Goal: Communication & Community: Answer question/provide support

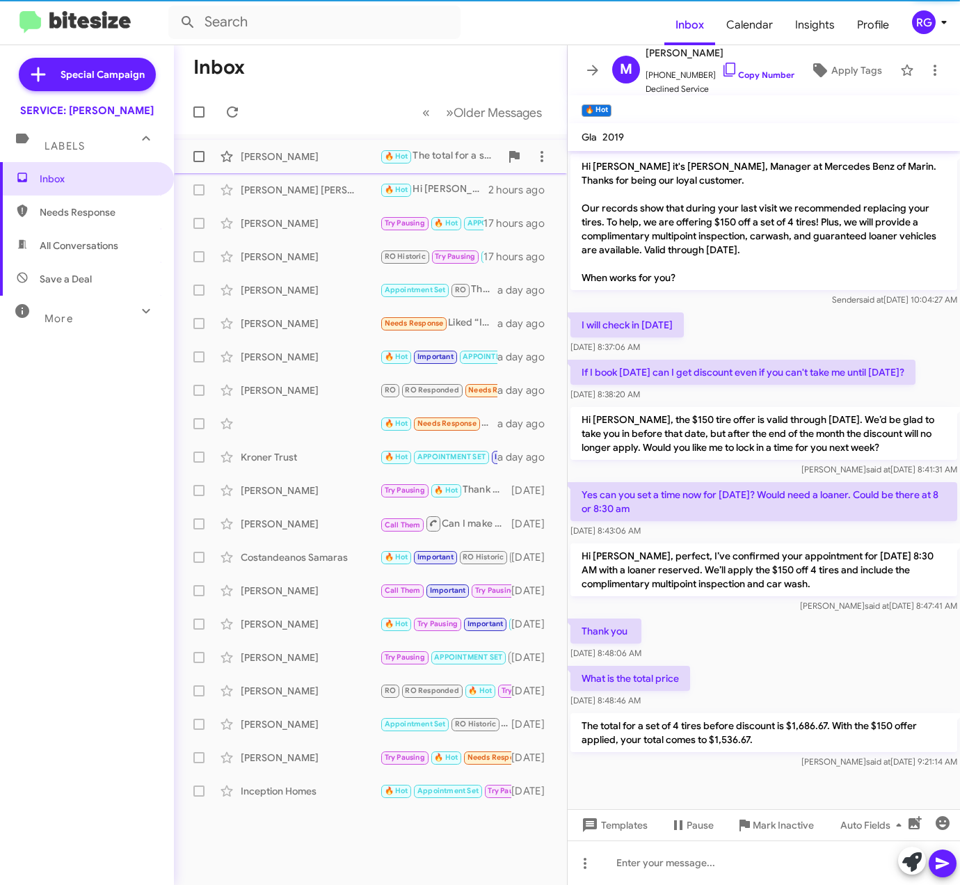
click at [402, 163] on small "🔥 Hot" at bounding box center [396, 156] width 30 height 13
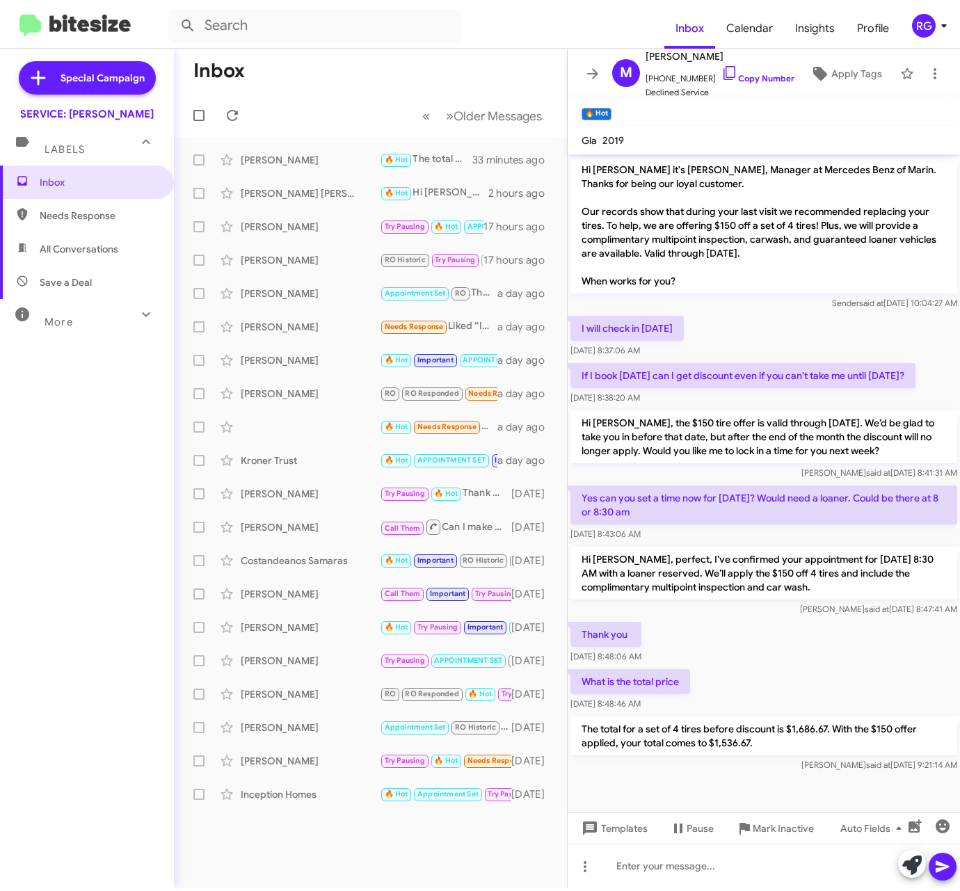
scroll to position [8, 0]
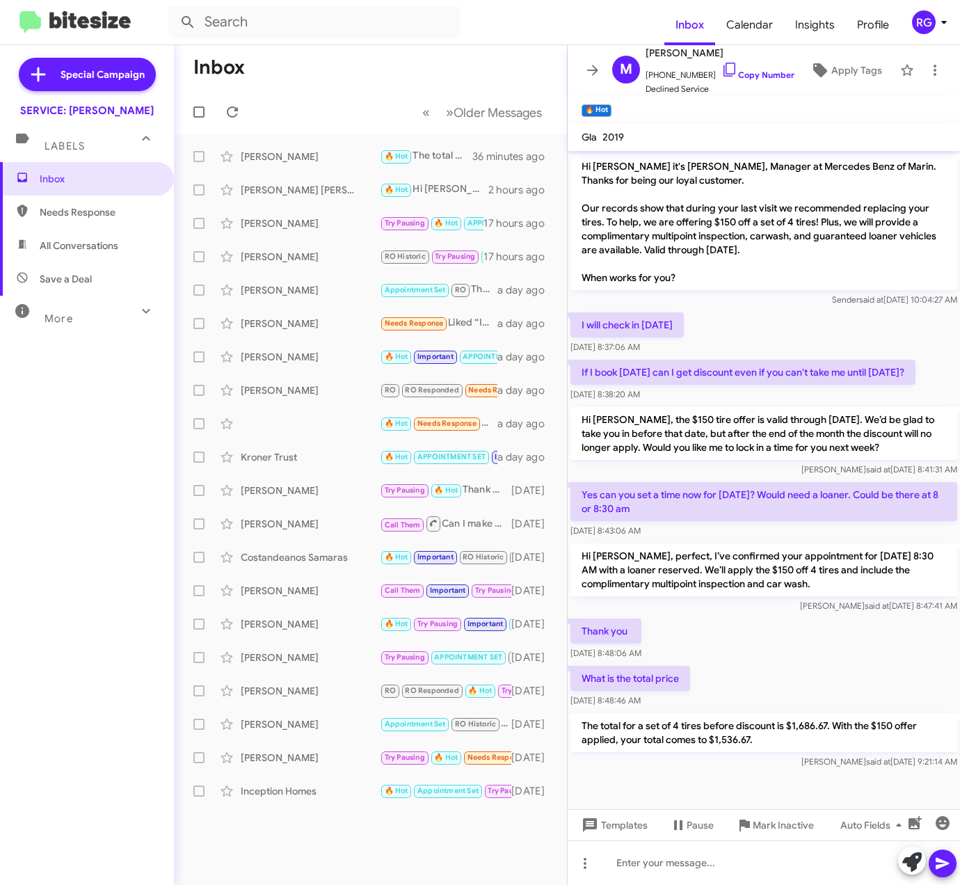
drag, startPoint x: -107, startPoint y: 926, endPoint x: -161, endPoint y: 926, distance: 53.6
drag, startPoint x: 57, startPoint y: 477, endPoint x: 65, endPoint y: 533, distance: 56.9
click at [65, 533] on div "Inbox Needs Response All Conversations Save a Deal More Important 🔥 Hot Appoint…" at bounding box center [87, 427] width 174 height 531
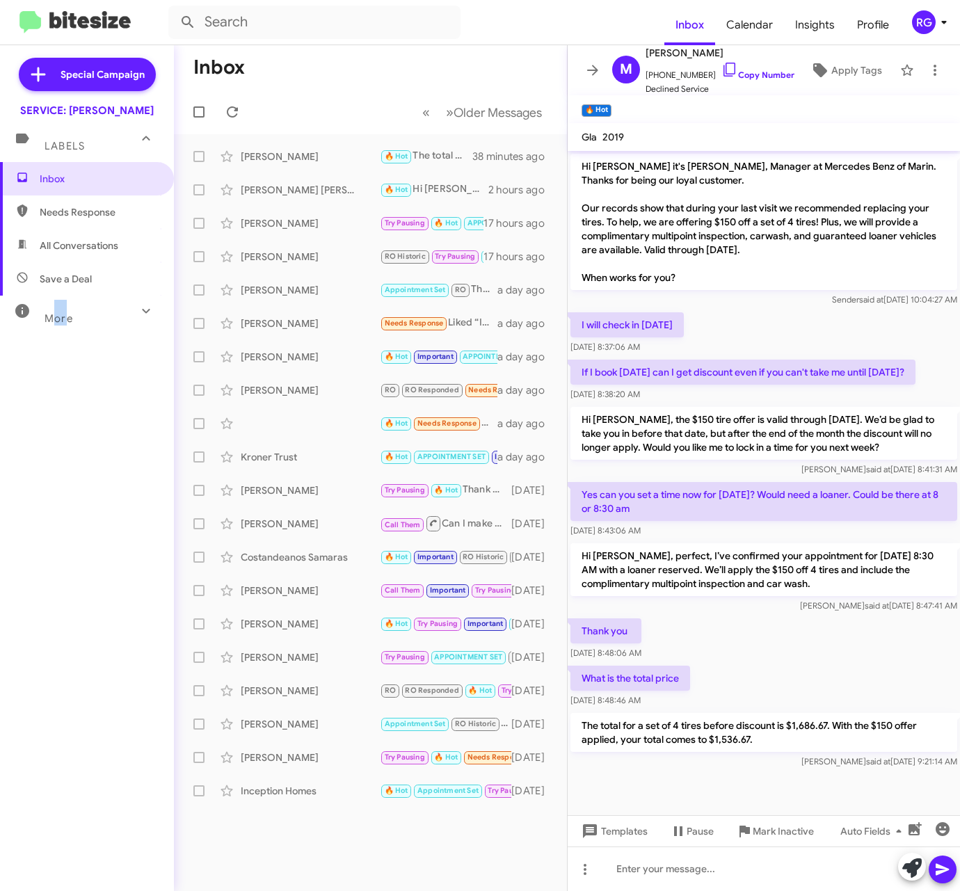
scroll to position [1, 0]
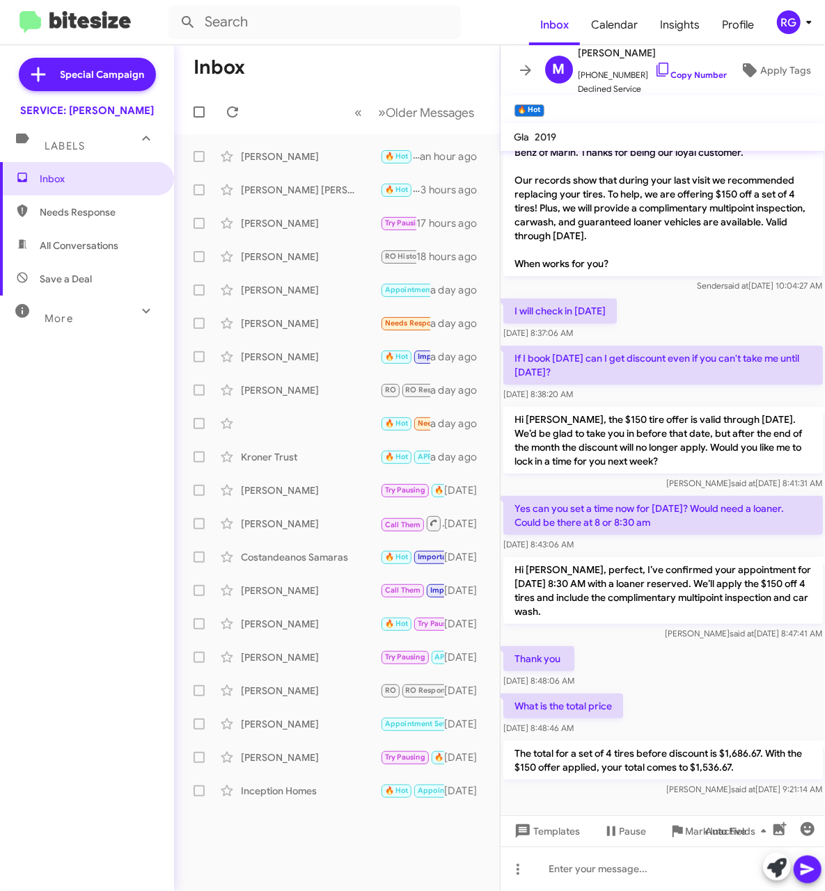
scroll to position [43, 0]
